Goal: Task Accomplishment & Management: Manage account settings

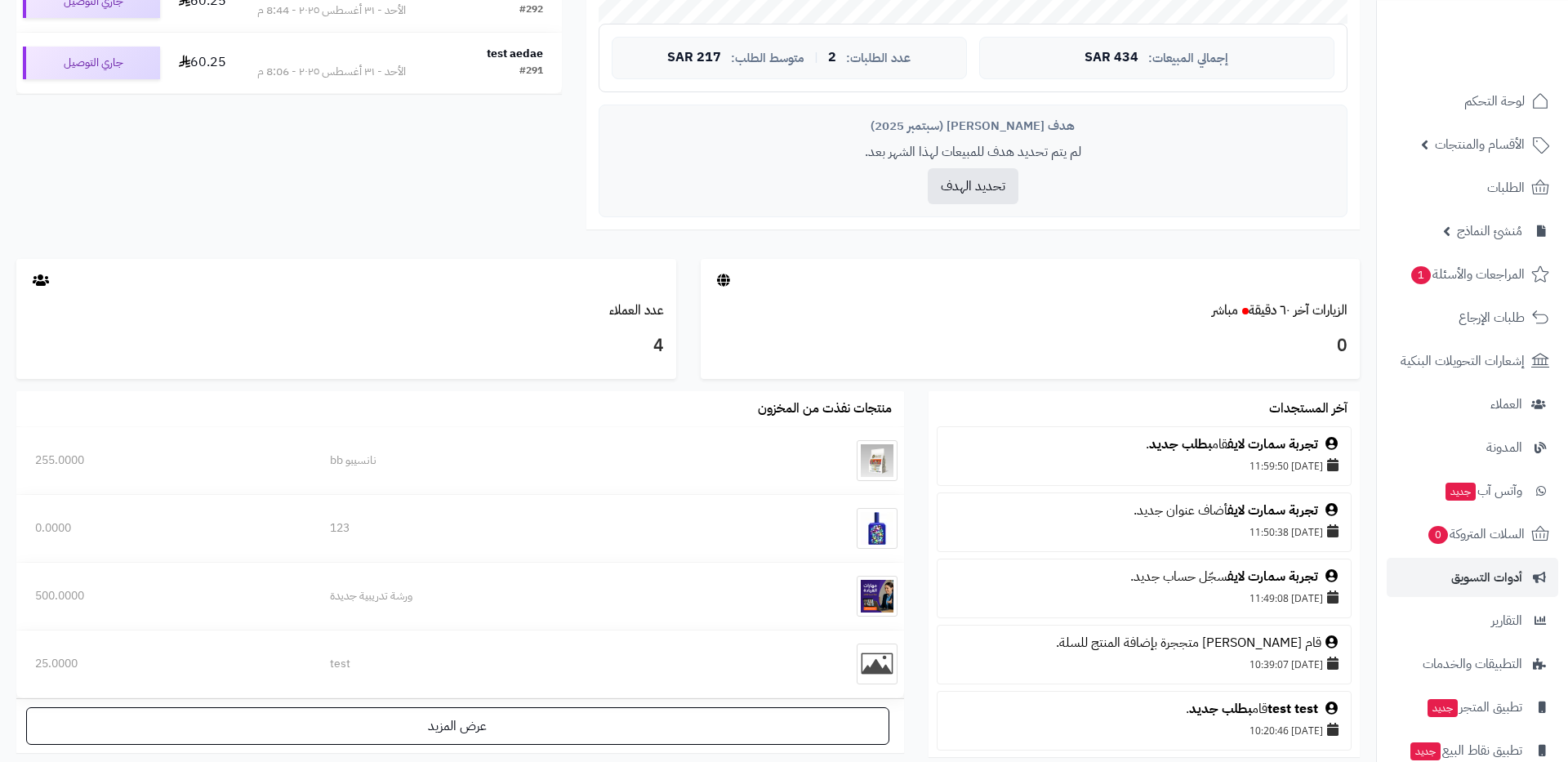
scroll to position [72, 0]
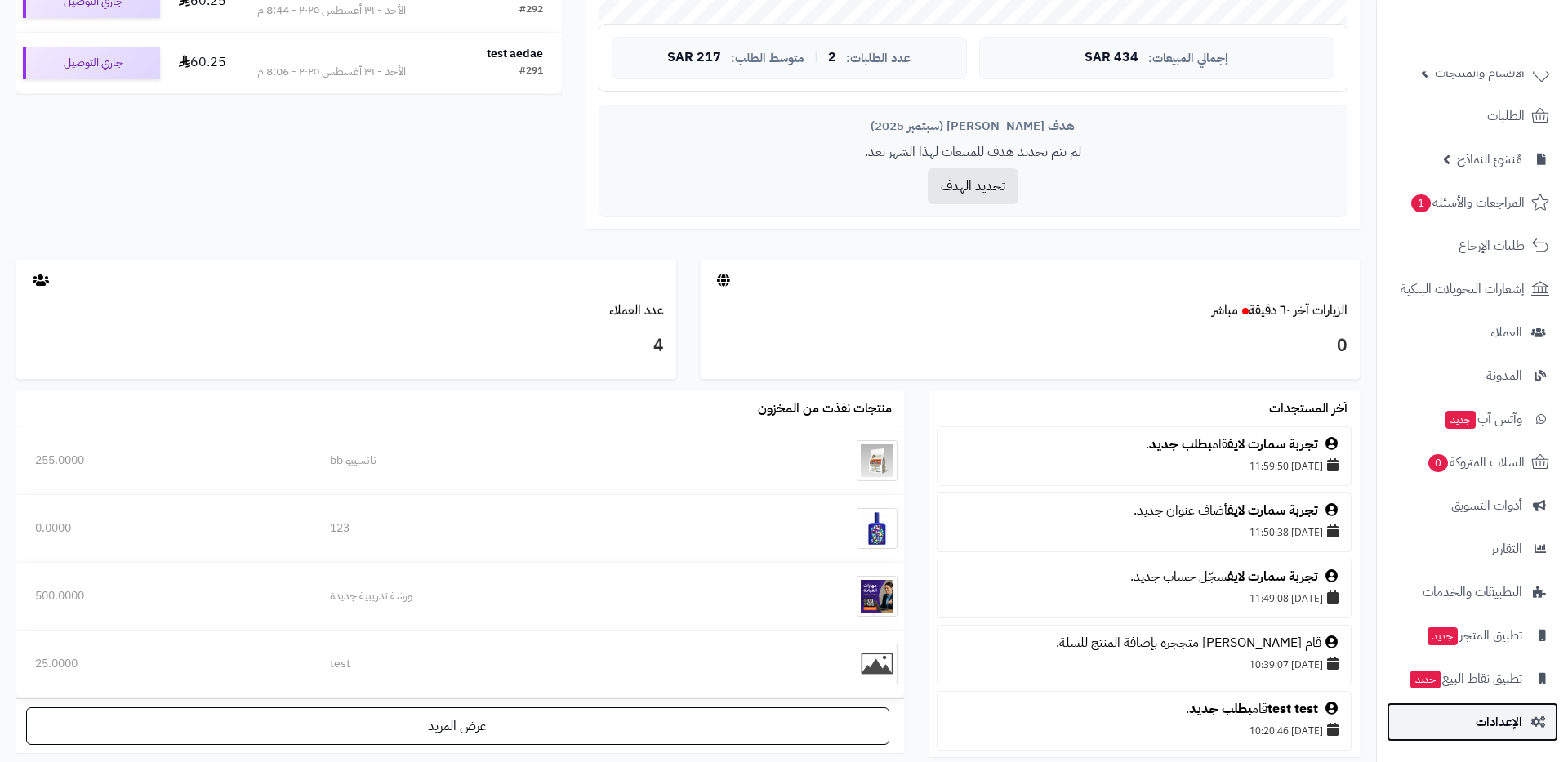
click at [1492, 719] on span "الإعدادات" at bounding box center [1498, 722] width 46 height 23
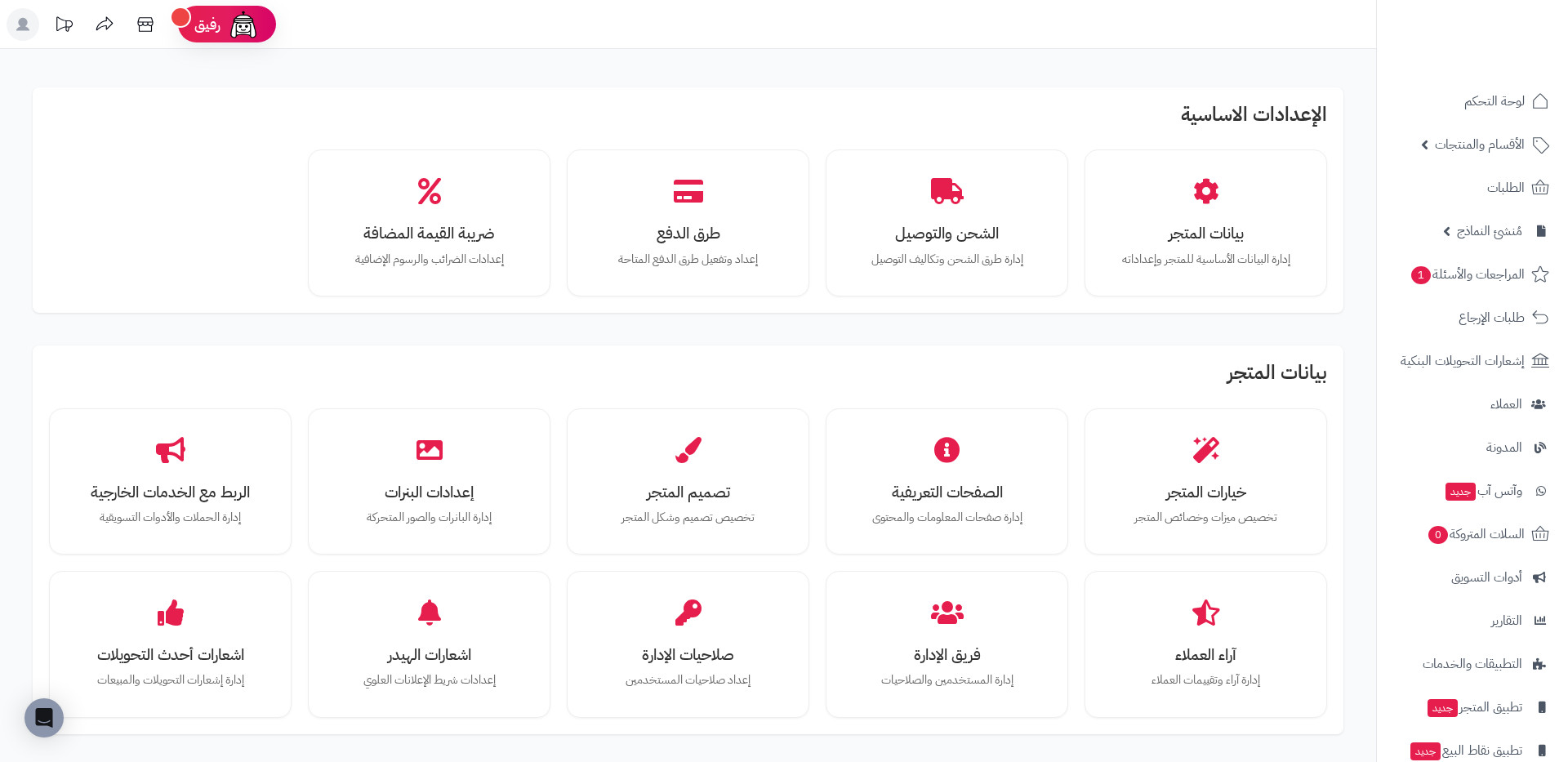
click at [827, 558] on div "خيارات المتجر تخصيص ميزات وخصائص المتجر الصفحات التعريفية إدارة صفحات المعلومات…" at bounding box center [688, 563] width 1278 height 310
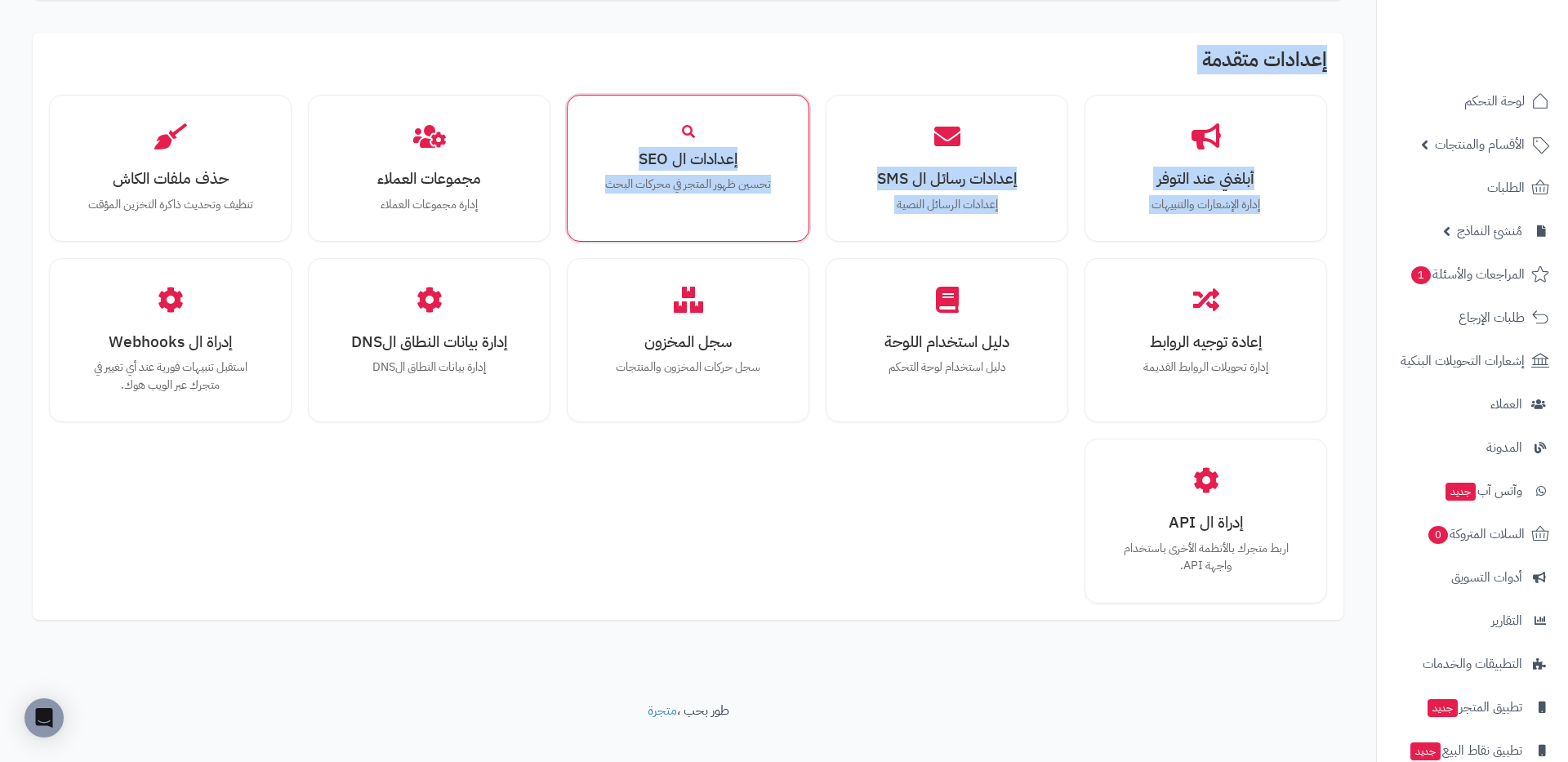
scroll to position [967, 0]
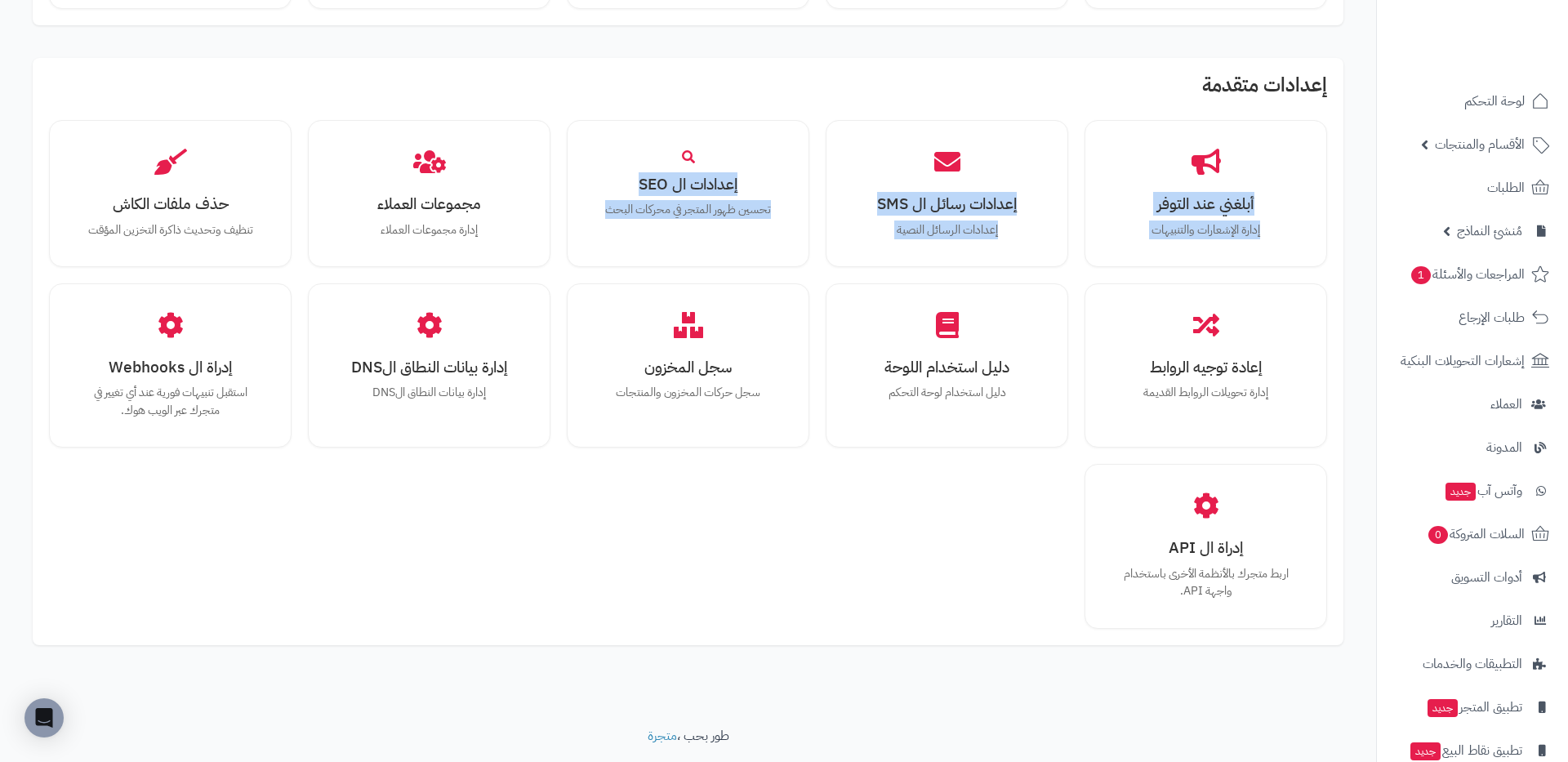
drag, startPoint x: 816, startPoint y: 222, endPoint x: 787, endPoint y: 103, distance: 122.5
click at [787, 103] on div "إعدادات متقدمة أبلغني عند التوفر إدارة الإشعارات والتنبيهات إعدادات رسائل ال SM…" at bounding box center [688, 351] width 1311 height 588
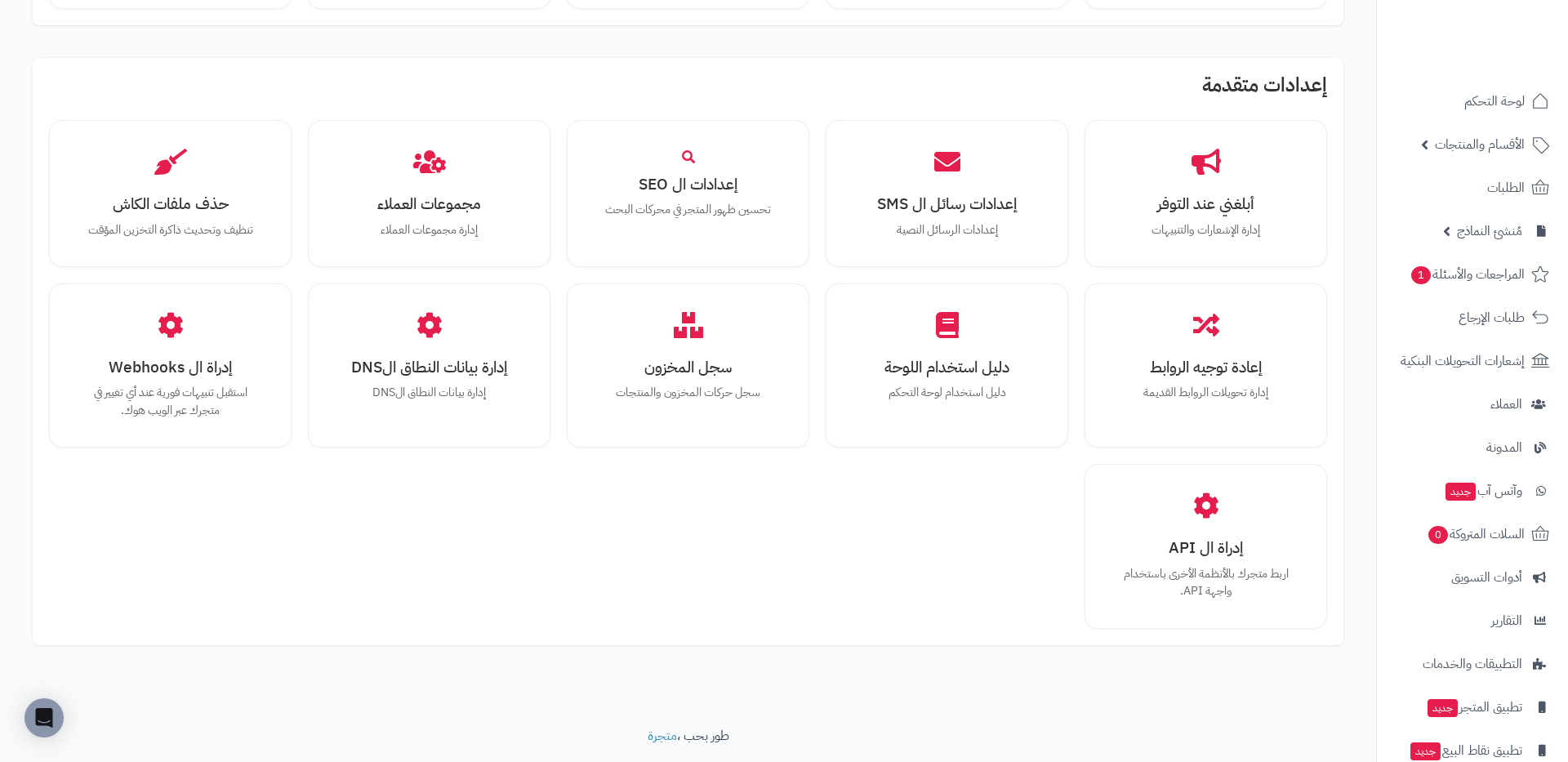
click at [787, 103] on h2 "إعدادات متقدمة" at bounding box center [688, 89] width 1278 height 29
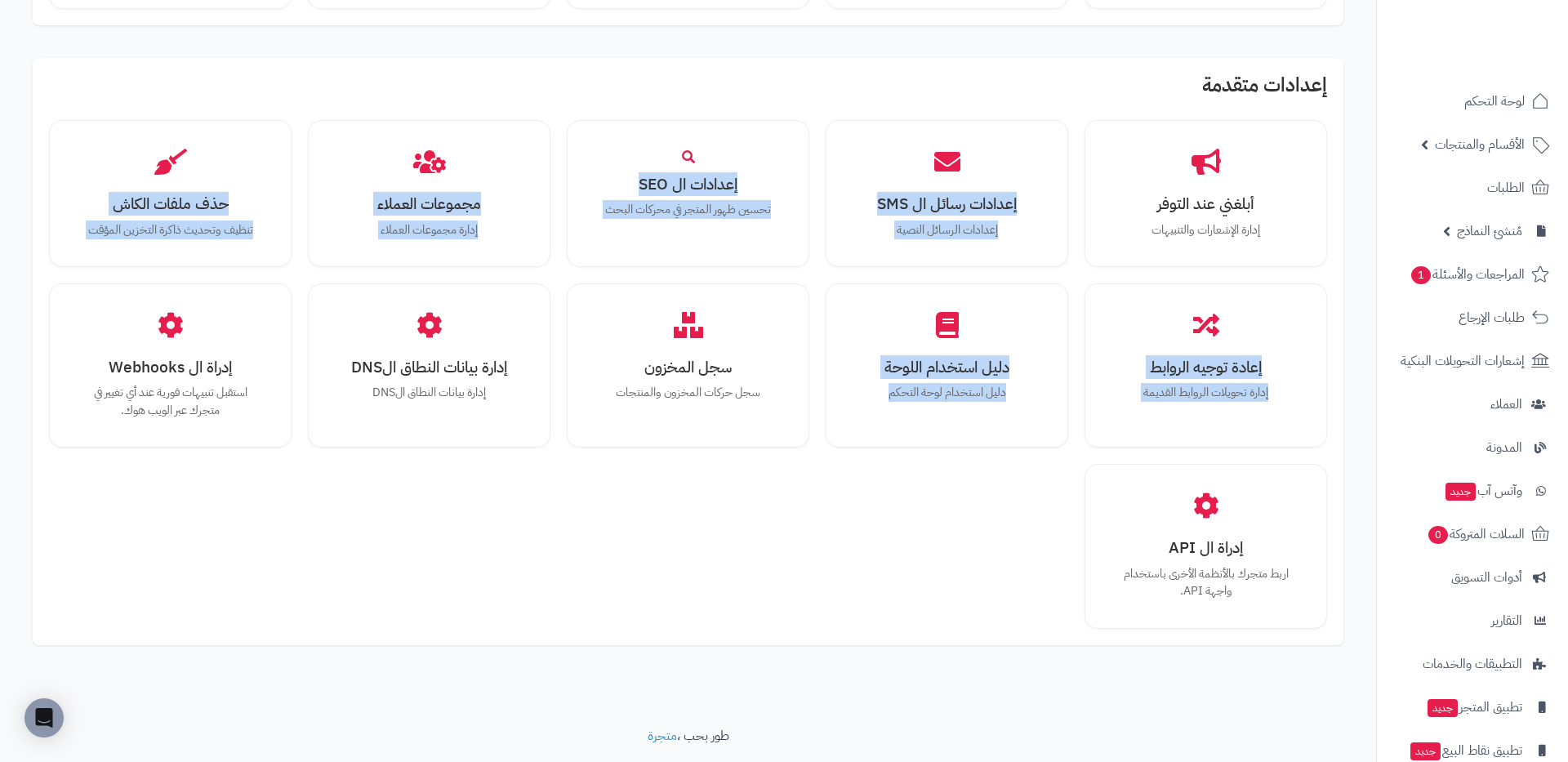
drag, startPoint x: 1085, startPoint y: 253, endPoint x: 892, endPoint y: 549, distance: 353.4
click at [877, 564] on div "أبلغني عند التوفر إدارة الإشعارات والتنبيهات إعدادات رسائل ال SMS إعدادات الرسا…" at bounding box center [688, 374] width 1278 height 509
drag, startPoint x: 1000, startPoint y: 510, endPoint x: 985, endPoint y: 515, distance: 15.8
click at [985, 515] on div "أبلغني عند التوفر إدارة الإشعارات والتنبيهات إعدادات رسائل ال SMS إعدادات الرسا…" at bounding box center [688, 374] width 1278 height 509
drag, startPoint x: 972, startPoint y: 578, endPoint x: 1298, endPoint y: 117, distance: 564.6
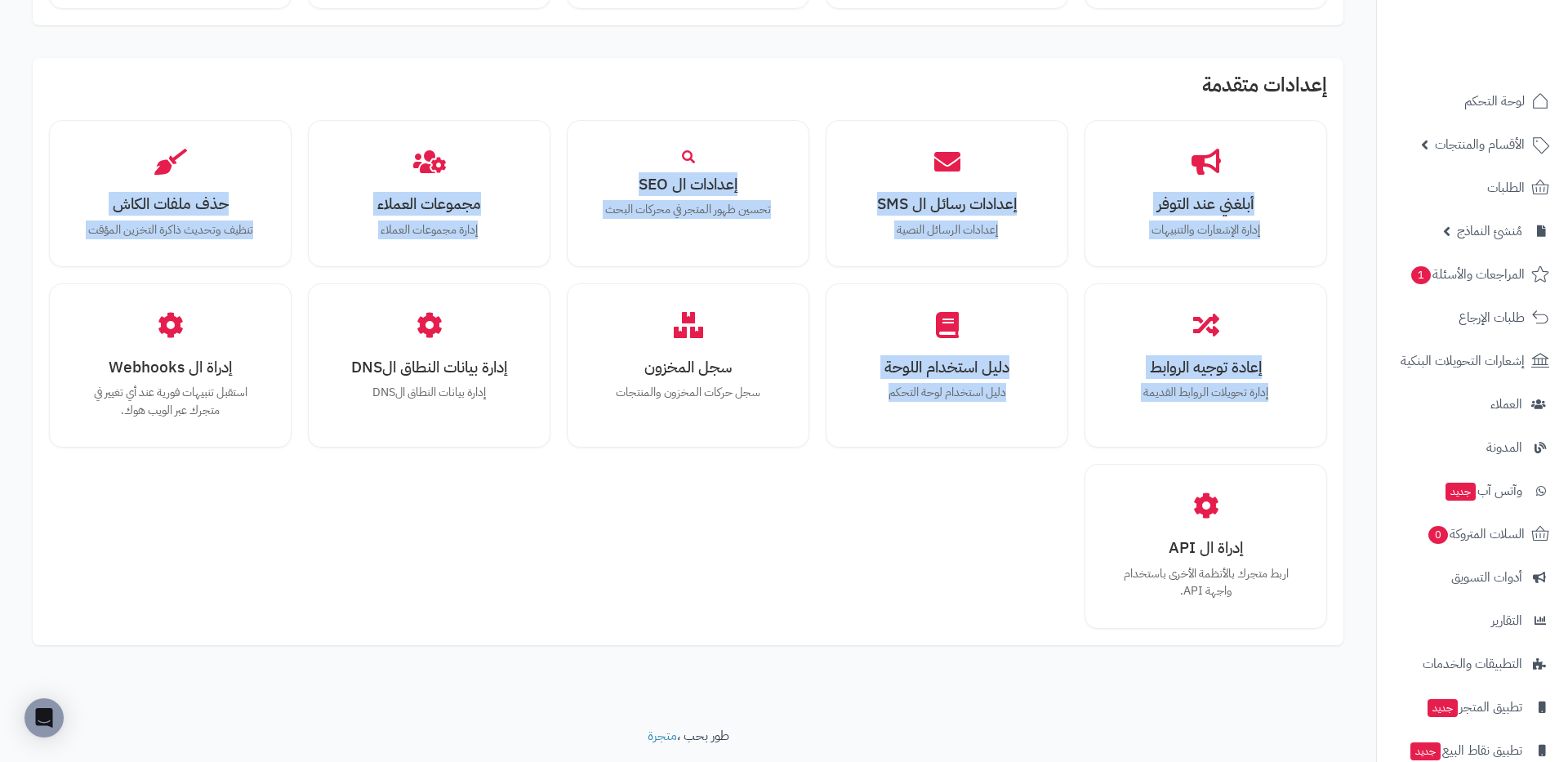
click at [1298, 117] on div "إعدادات متقدمة أبلغني عند التوفر إدارة الإشعارات والتنبيهات إعدادات رسائل ال SM…" at bounding box center [688, 351] width 1311 height 588
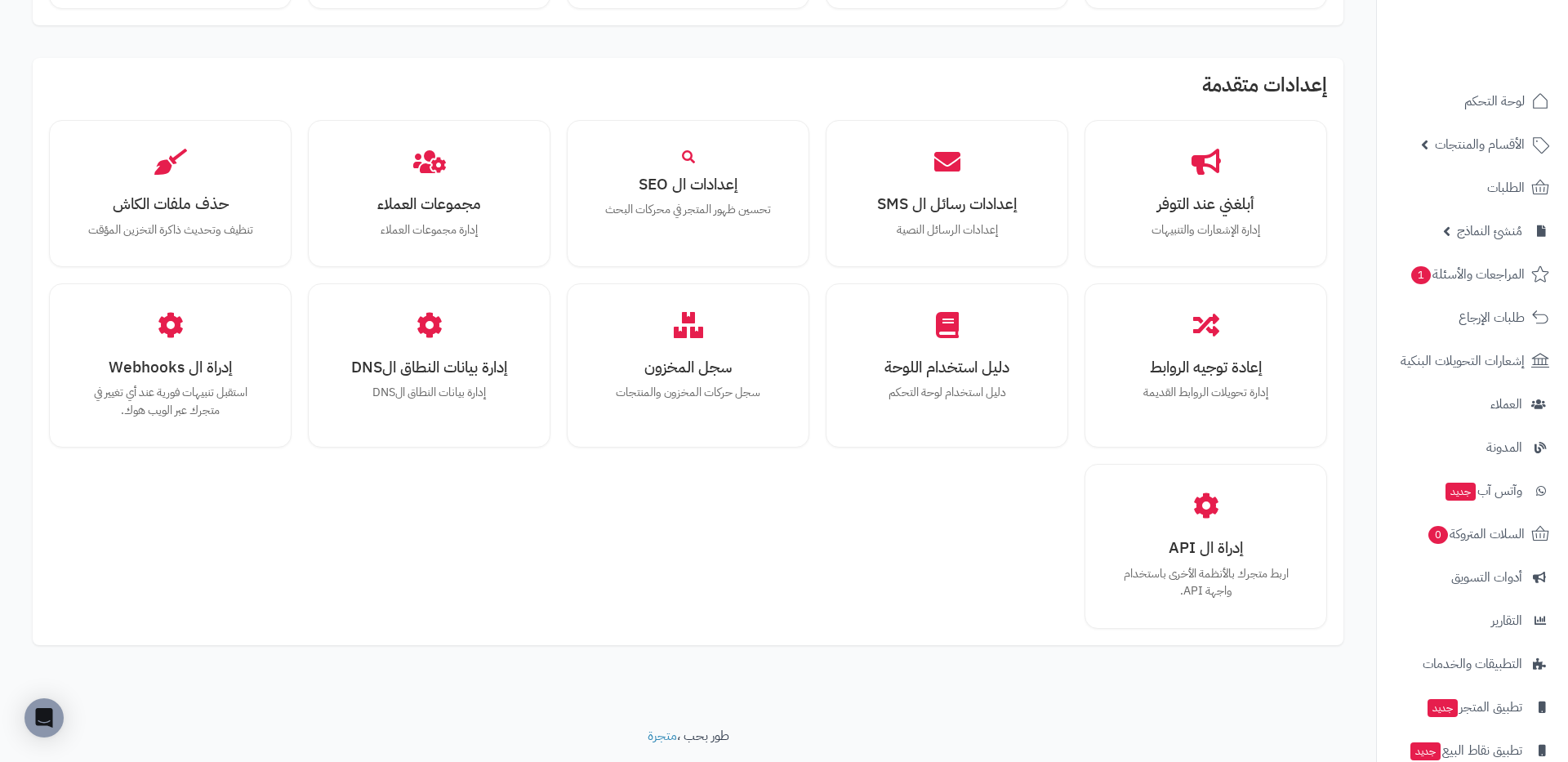
click at [1329, 83] on div "إعدادات متقدمة أبلغني عند التوفر إدارة الإشعارات والتنبيهات إعدادات رسائل ال SM…" at bounding box center [688, 351] width 1311 height 588
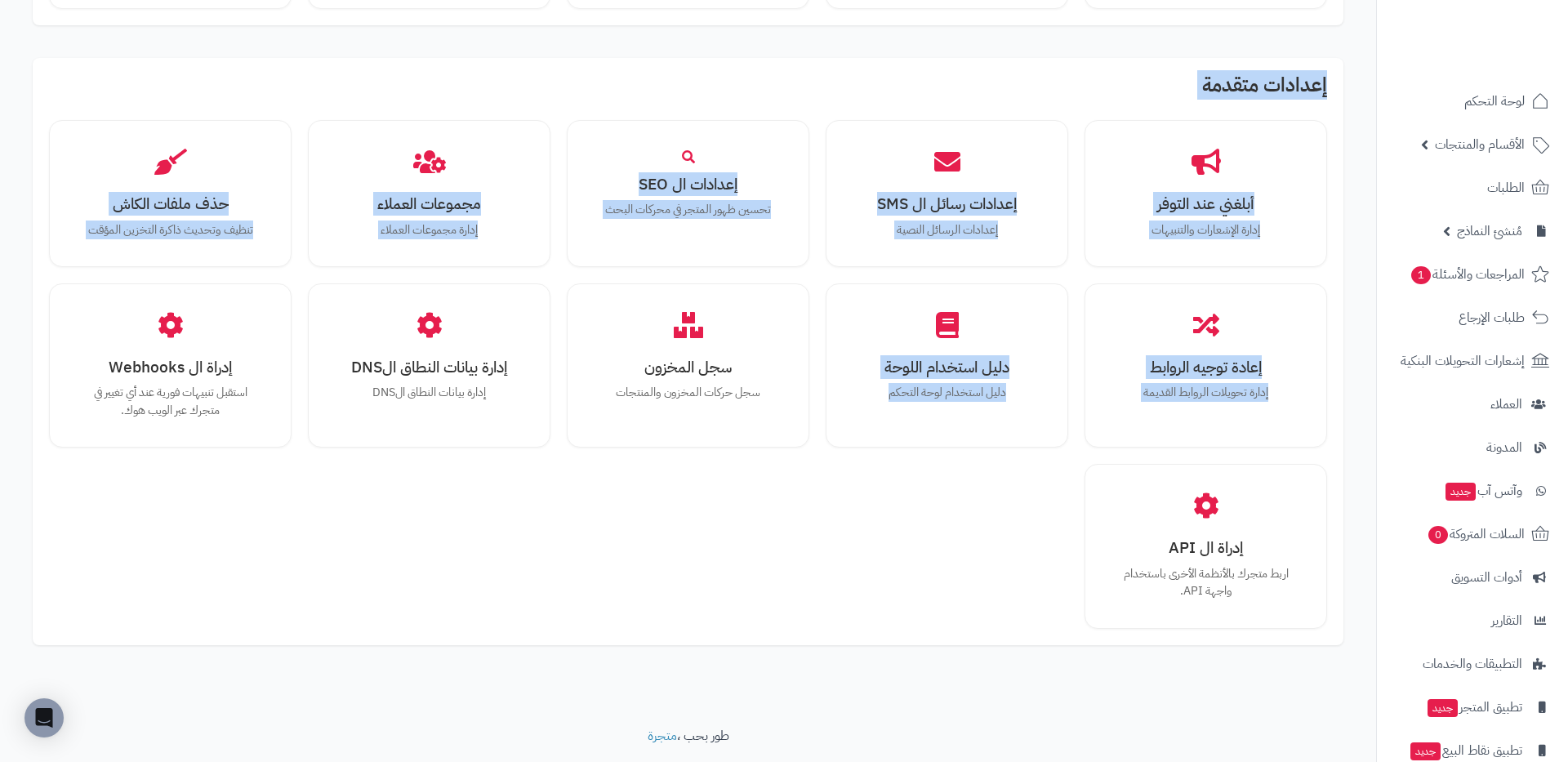
drag, startPoint x: 1329, startPoint y: 83, endPoint x: 889, endPoint y: 587, distance: 669.0
click at [889, 587] on div "إعدادات متقدمة أبلغني عند التوفر إدارة الإشعارات والتنبيهات إعدادات رسائل ال SM…" at bounding box center [688, 351] width 1311 height 588
click at [889, 587] on div "أبلغني عند التوفر إدارة الإشعارات والتنبيهات إعدادات رسائل ال SMS إعدادات الرسا…" at bounding box center [688, 374] width 1278 height 509
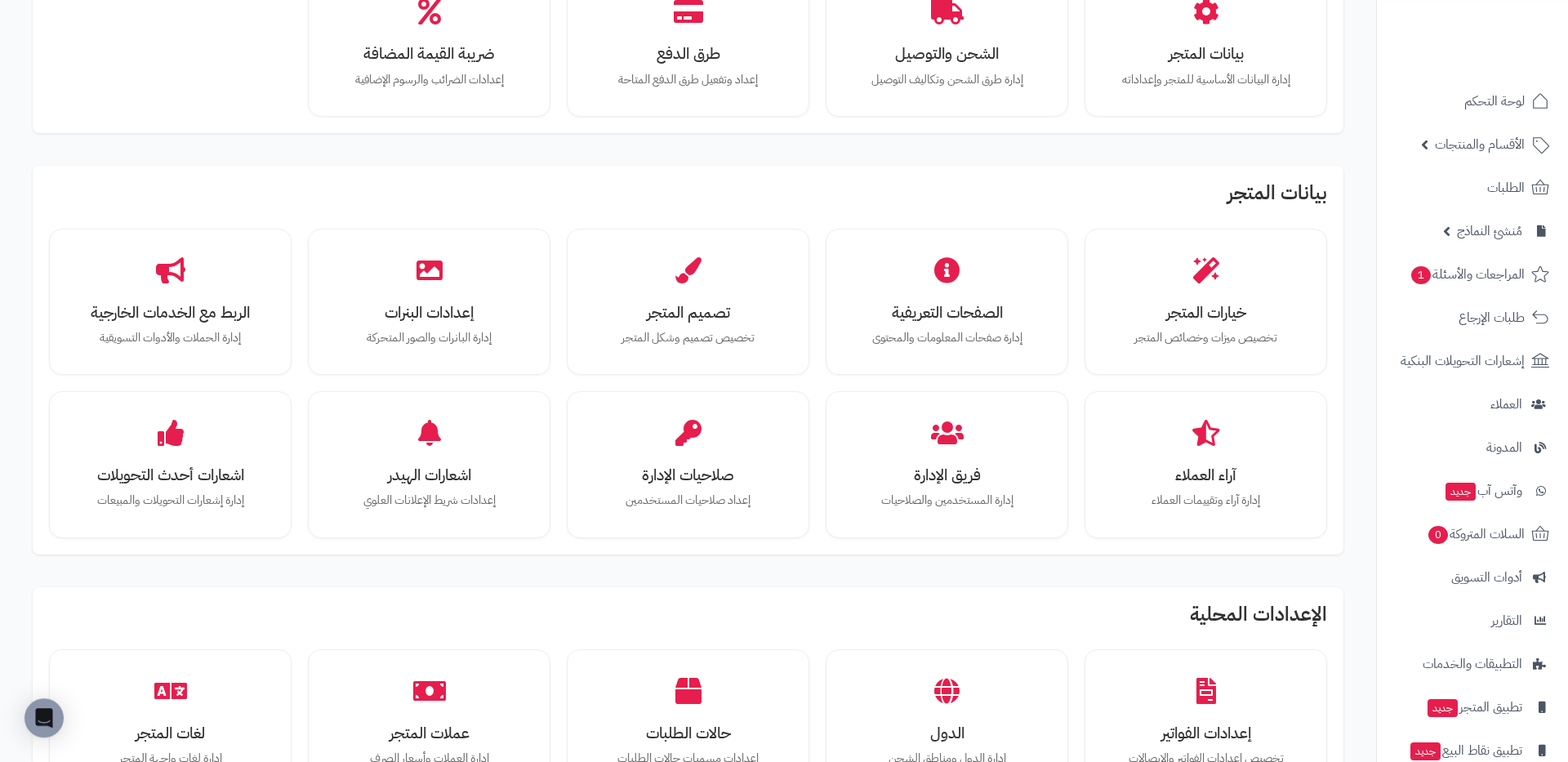
scroll to position [189, 0]
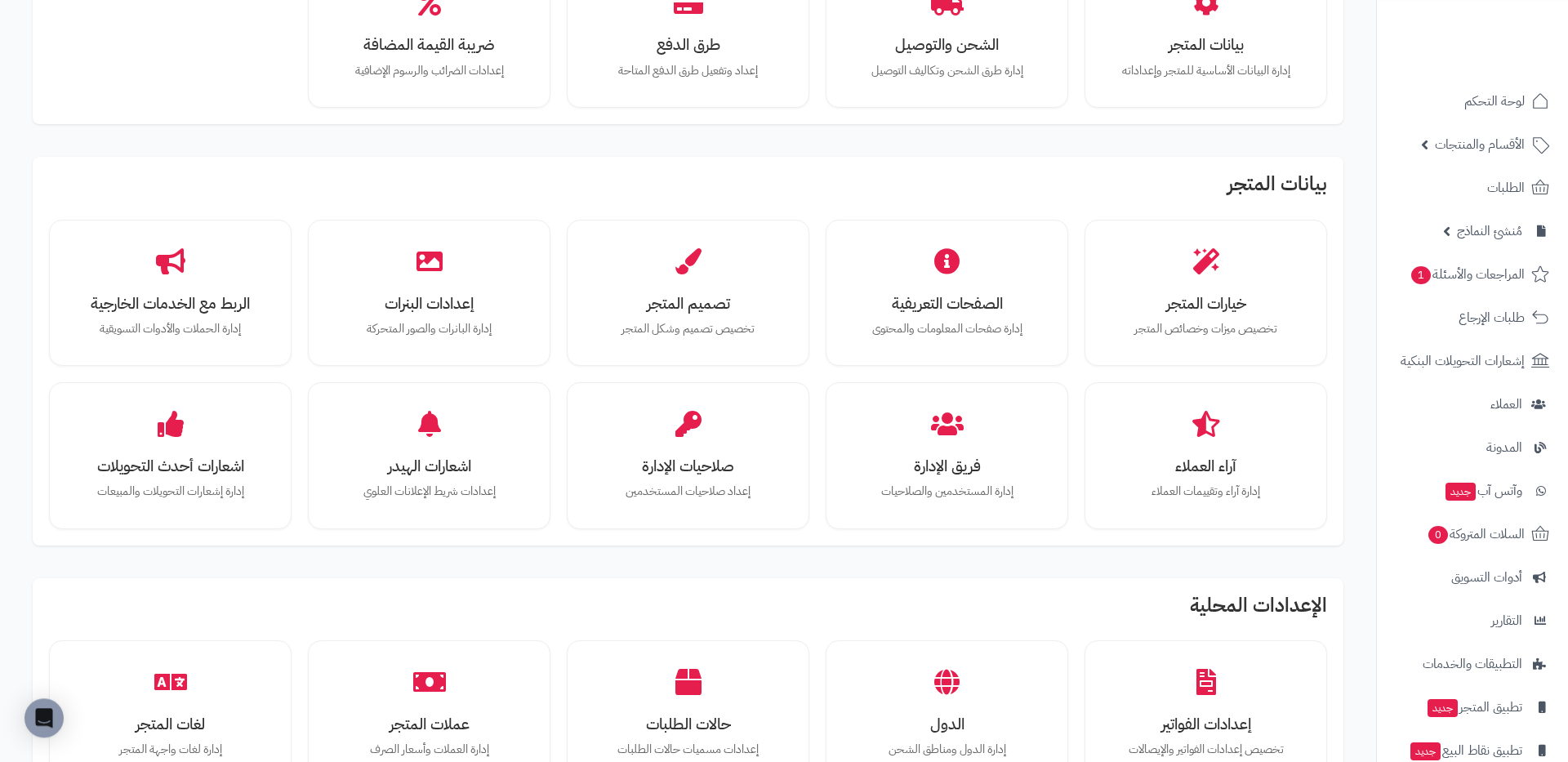
click at [1098, 192] on h2 "بيانات المتجر" at bounding box center [688, 188] width 1278 height 29
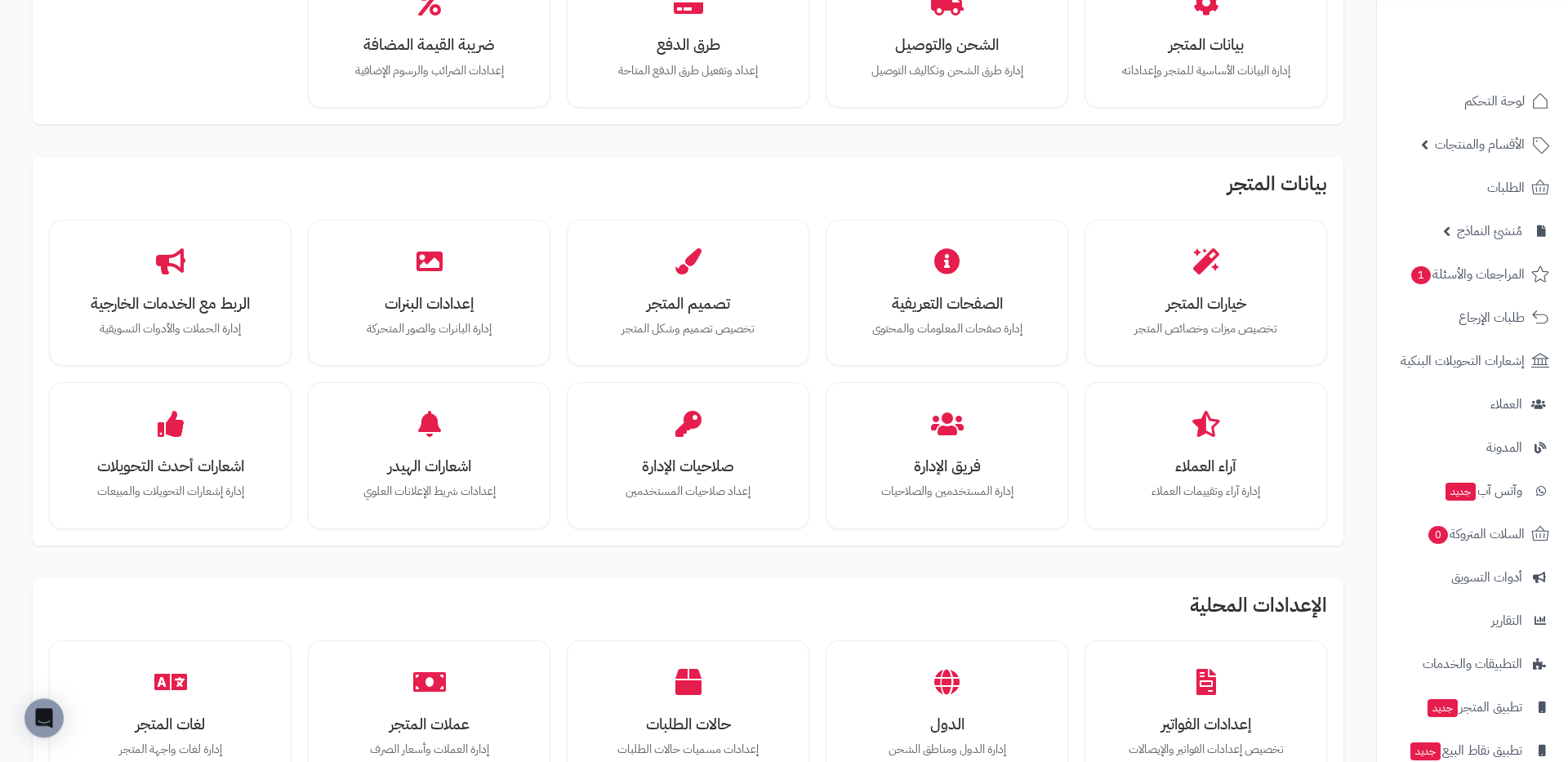
click at [1098, 192] on h2 "بيانات المتجر" at bounding box center [688, 188] width 1278 height 29
